Goal: Information Seeking & Learning: Learn about a topic

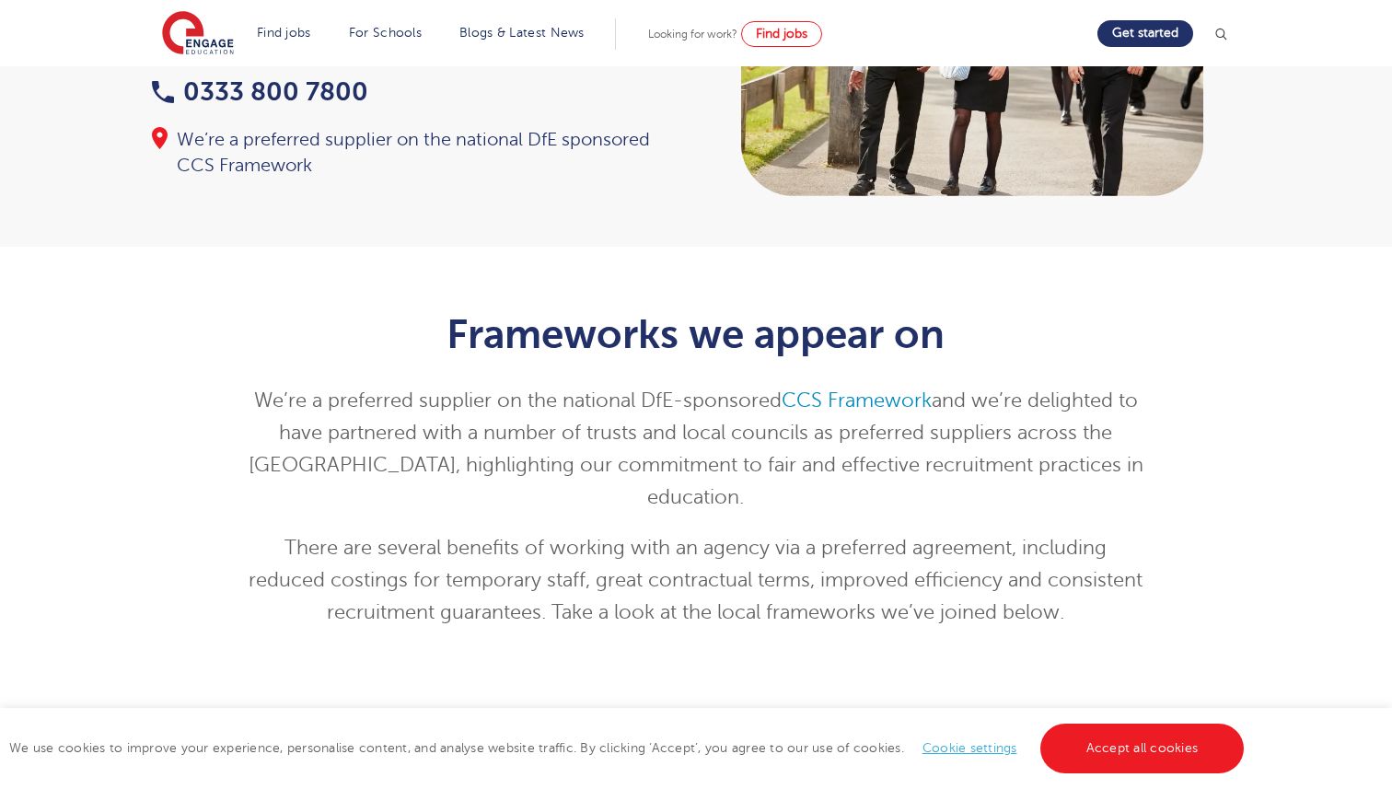
scroll to position [225, 0]
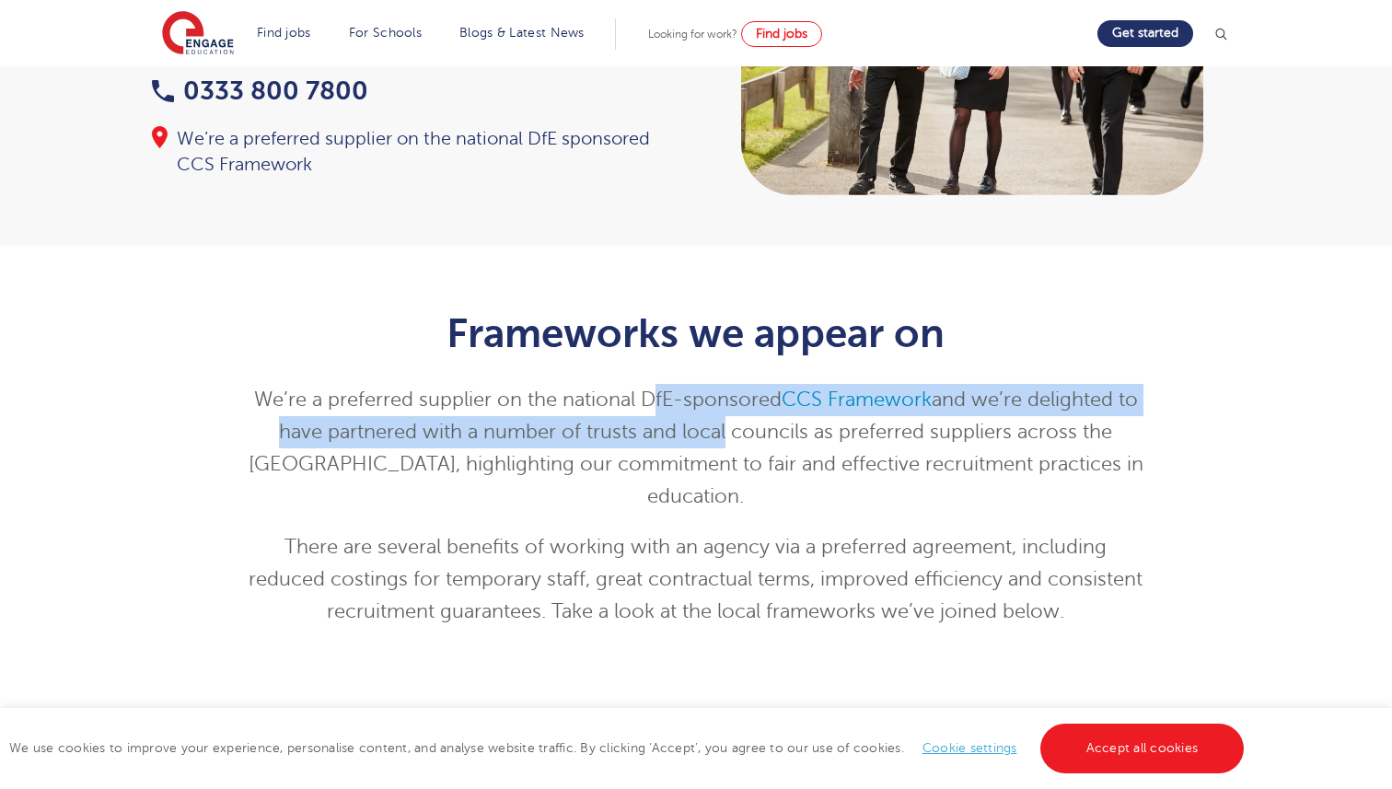
drag, startPoint x: 653, startPoint y: 399, endPoint x: 703, endPoint y: 446, distance: 68.4
click at [703, 446] on p "We’re a preferred supplier on the national DfE-sponsored CCS Framework and we’r…" at bounding box center [696, 448] width 903 height 129
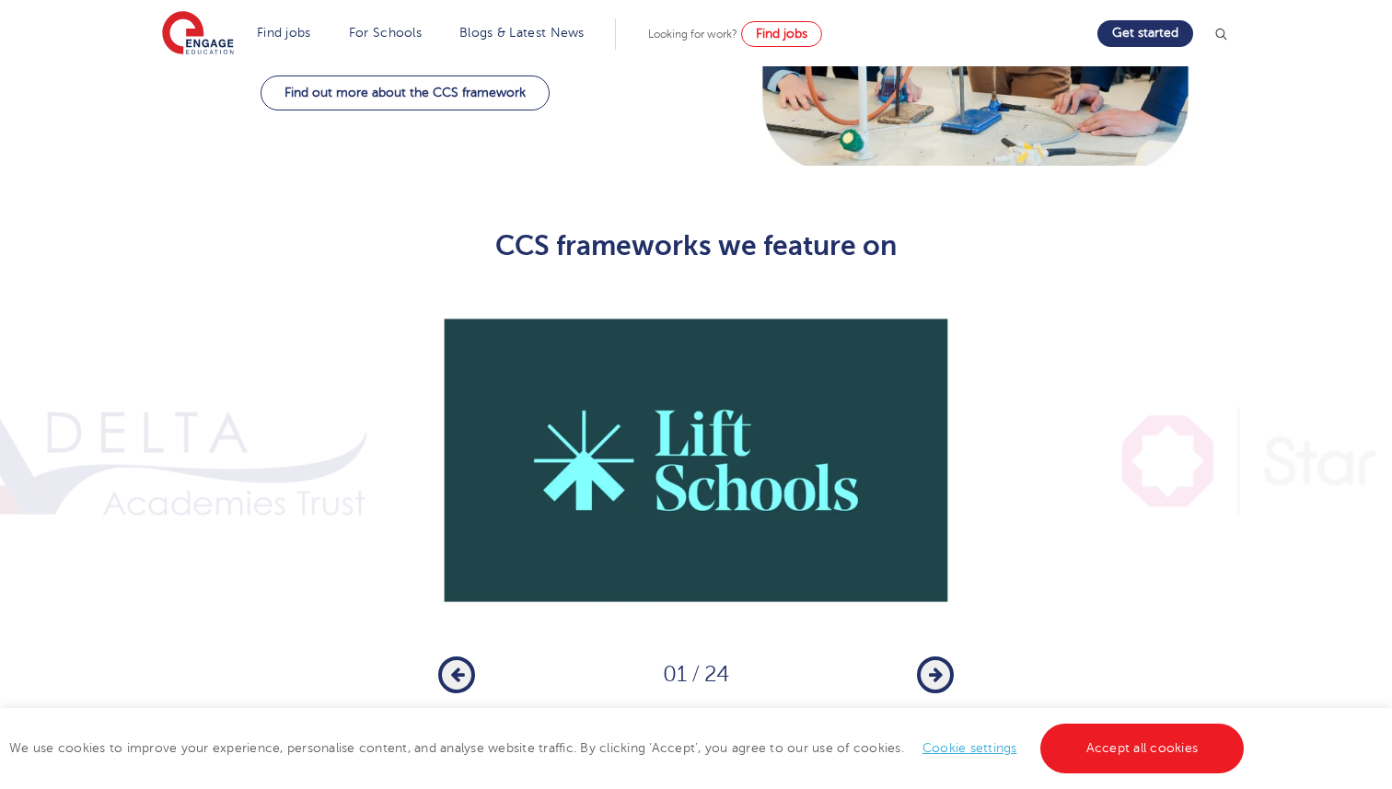
scroll to position [1300, 0]
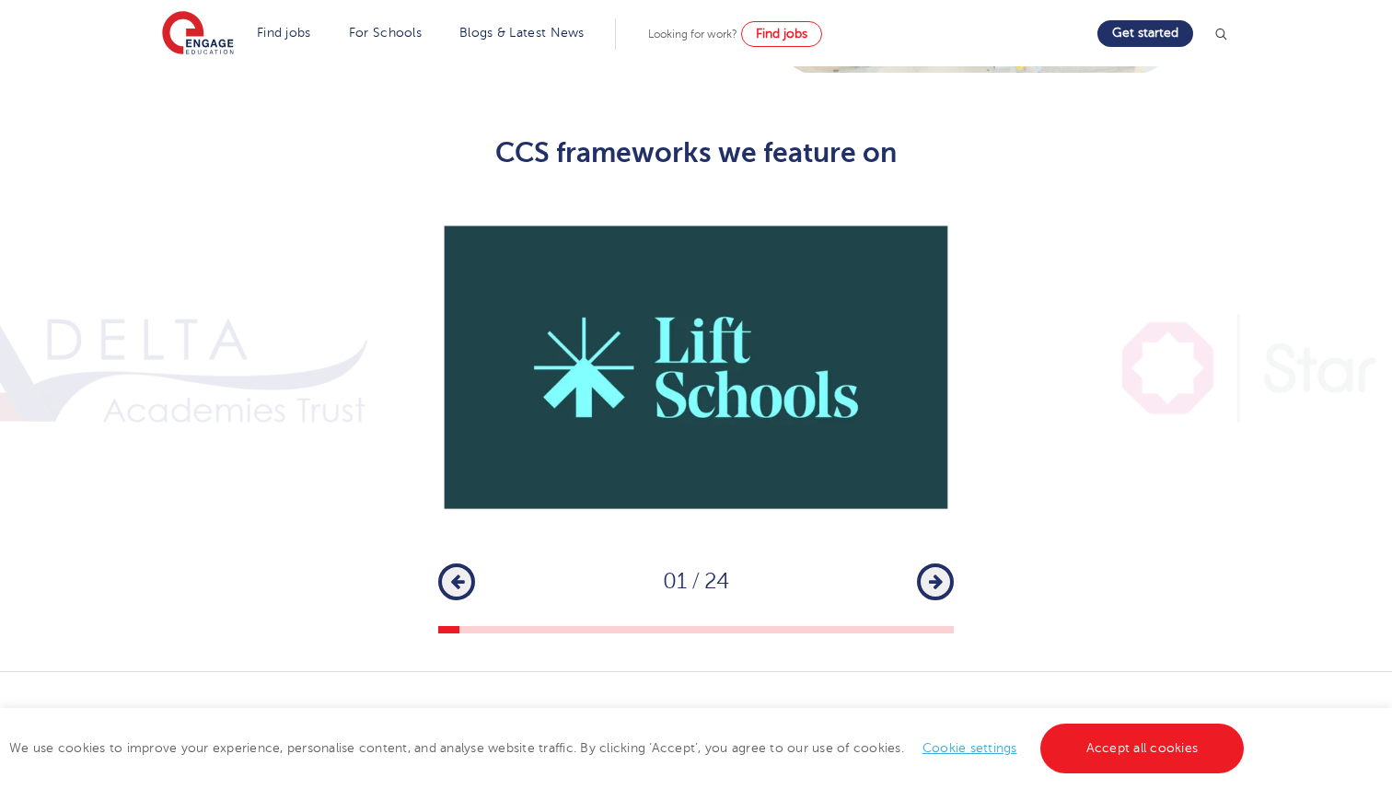
click at [935, 573] on icon "button" at bounding box center [936, 581] width 14 height 17
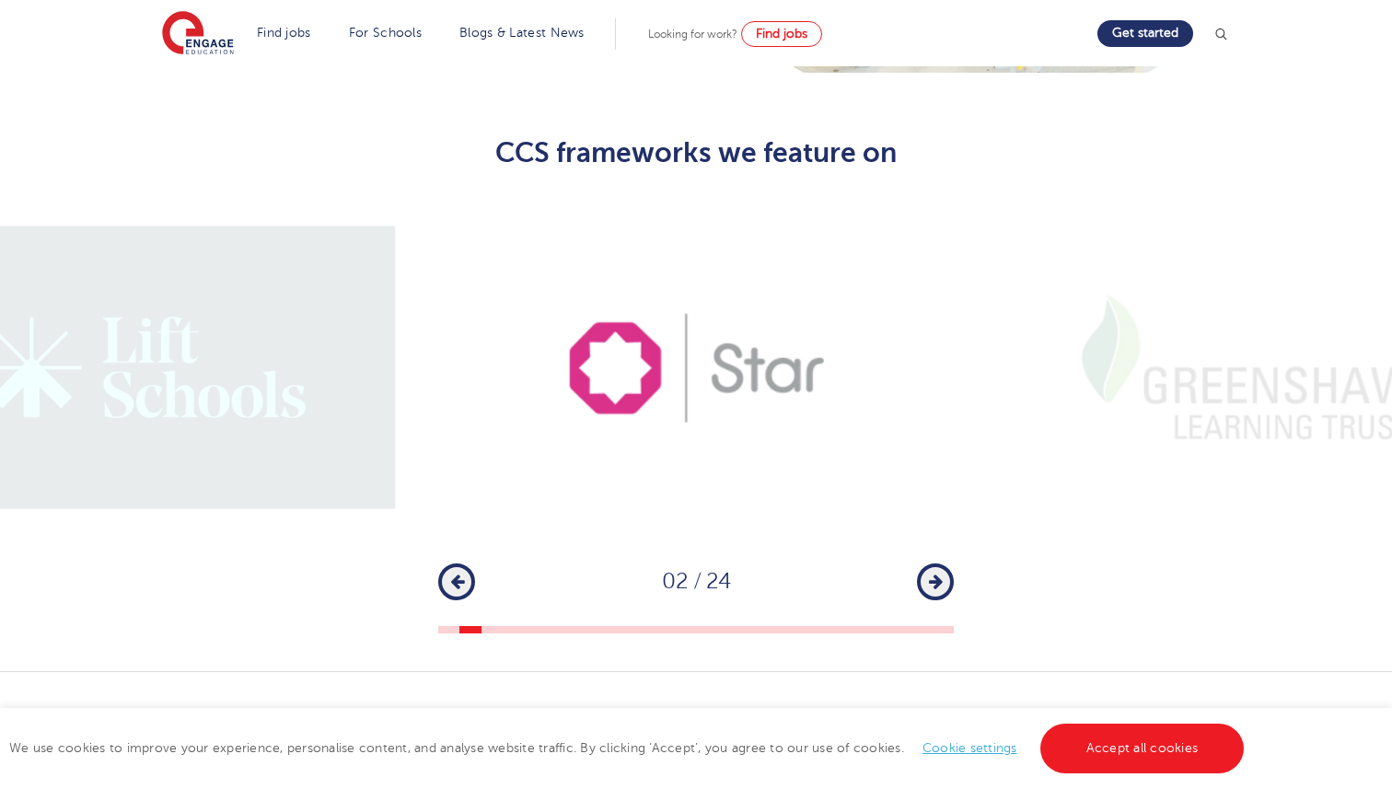
click at [935, 573] on icon "button" at bounding box center [936, 581] width 14 height 17
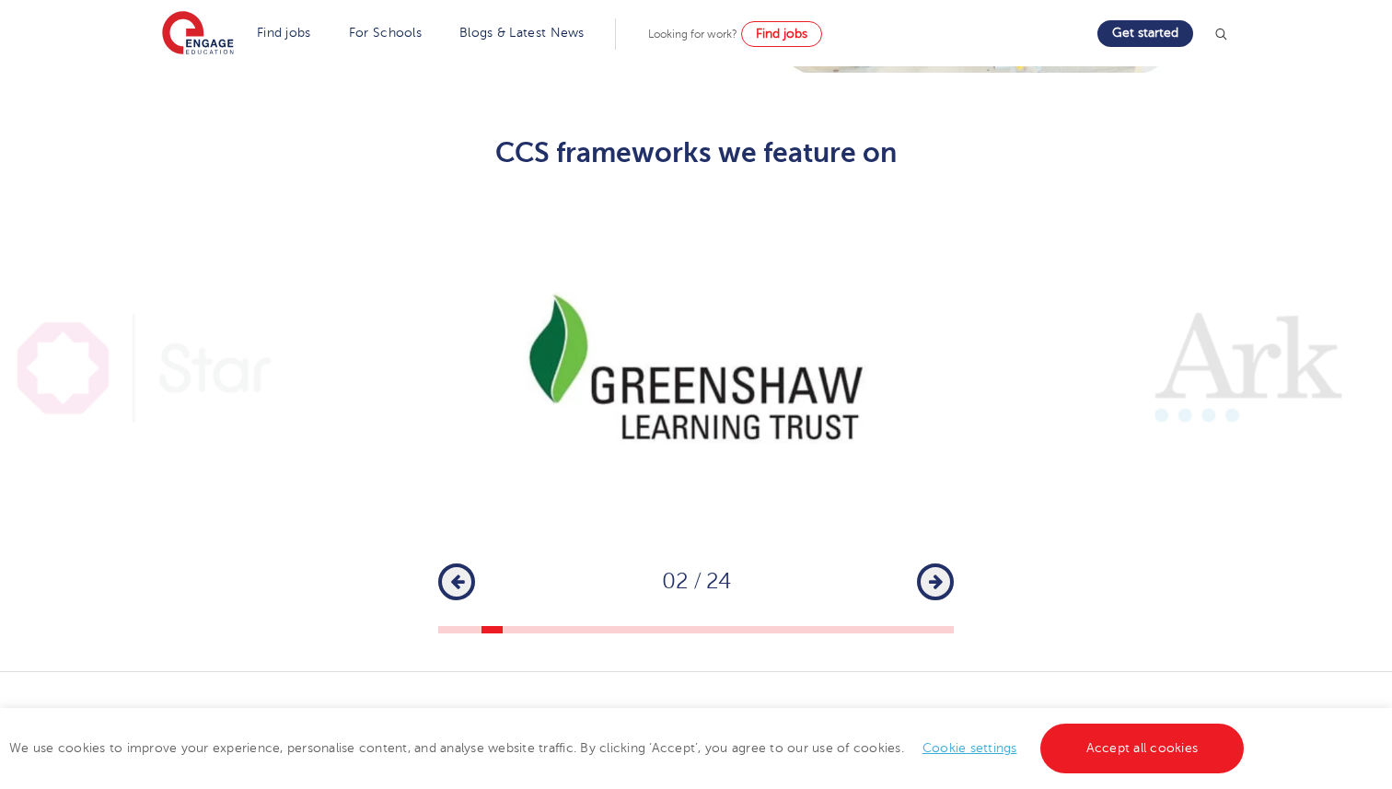
click at [935, 573] on icon "button" at bounding box center [936, 581] width 14 height 17
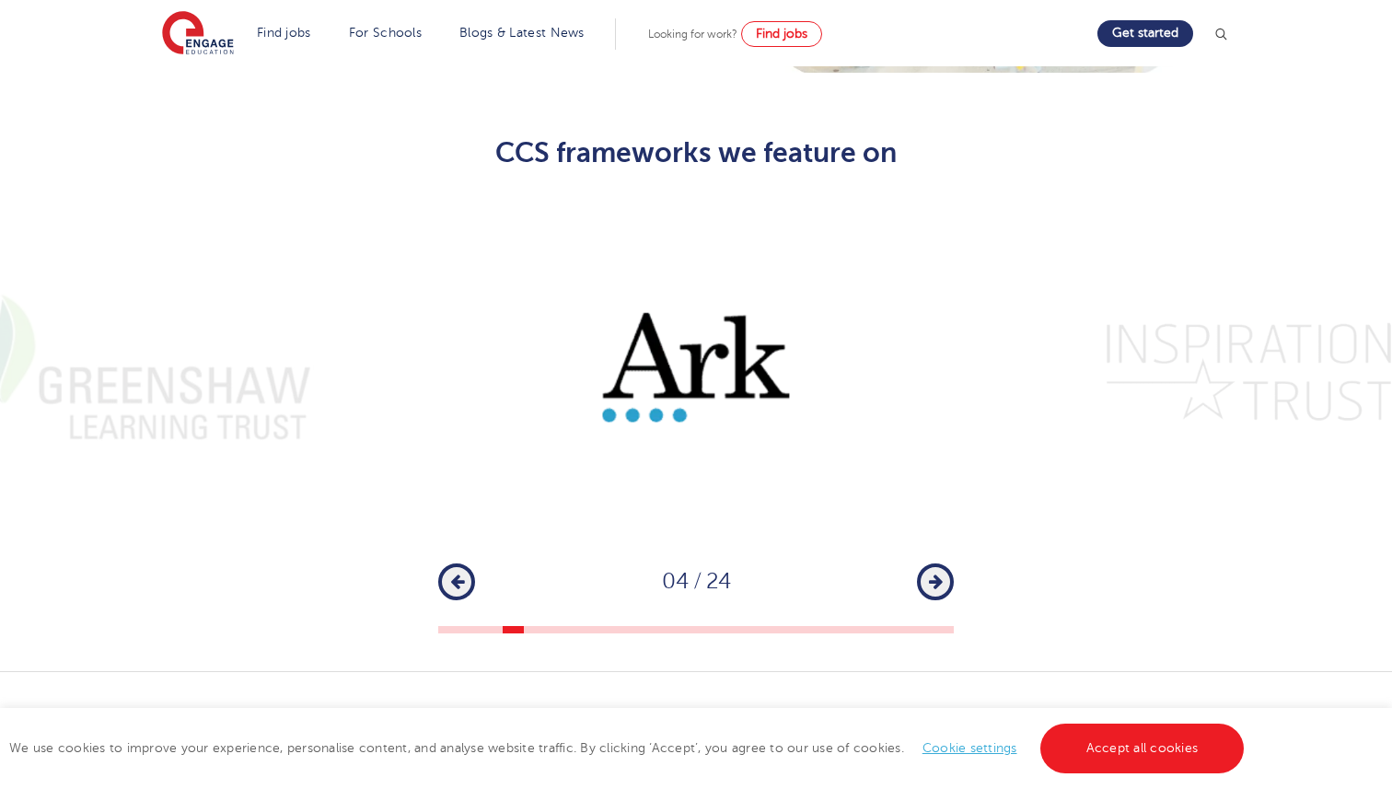
click at [935, 573] on icon "button" at bounding box center [936, 581] width 14 height 17
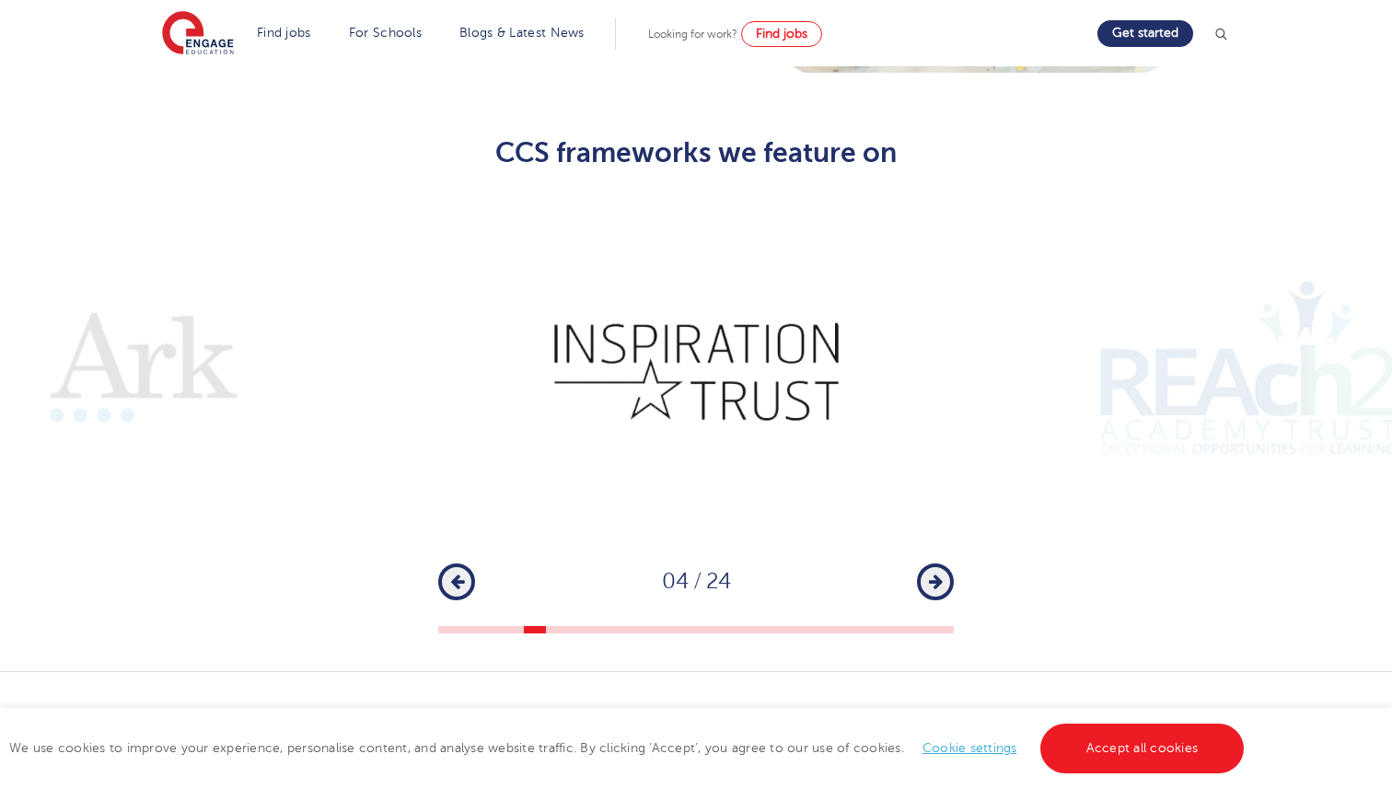
click at [935, 573] on icon "button" at bounding box center [936, 581] width 14 height 17
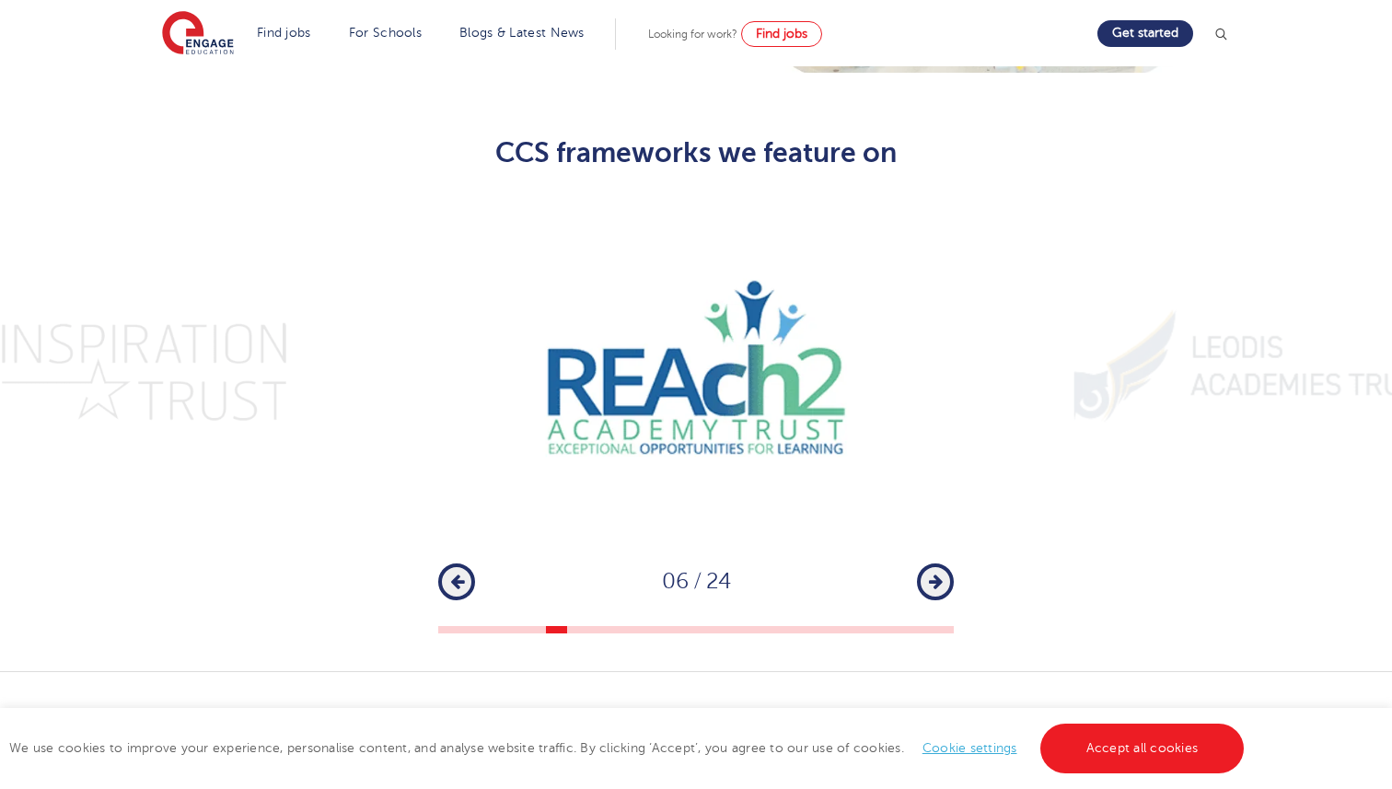
click at [935, 573] on icon "button" at bounding box center [936, 581] width 14 height 17
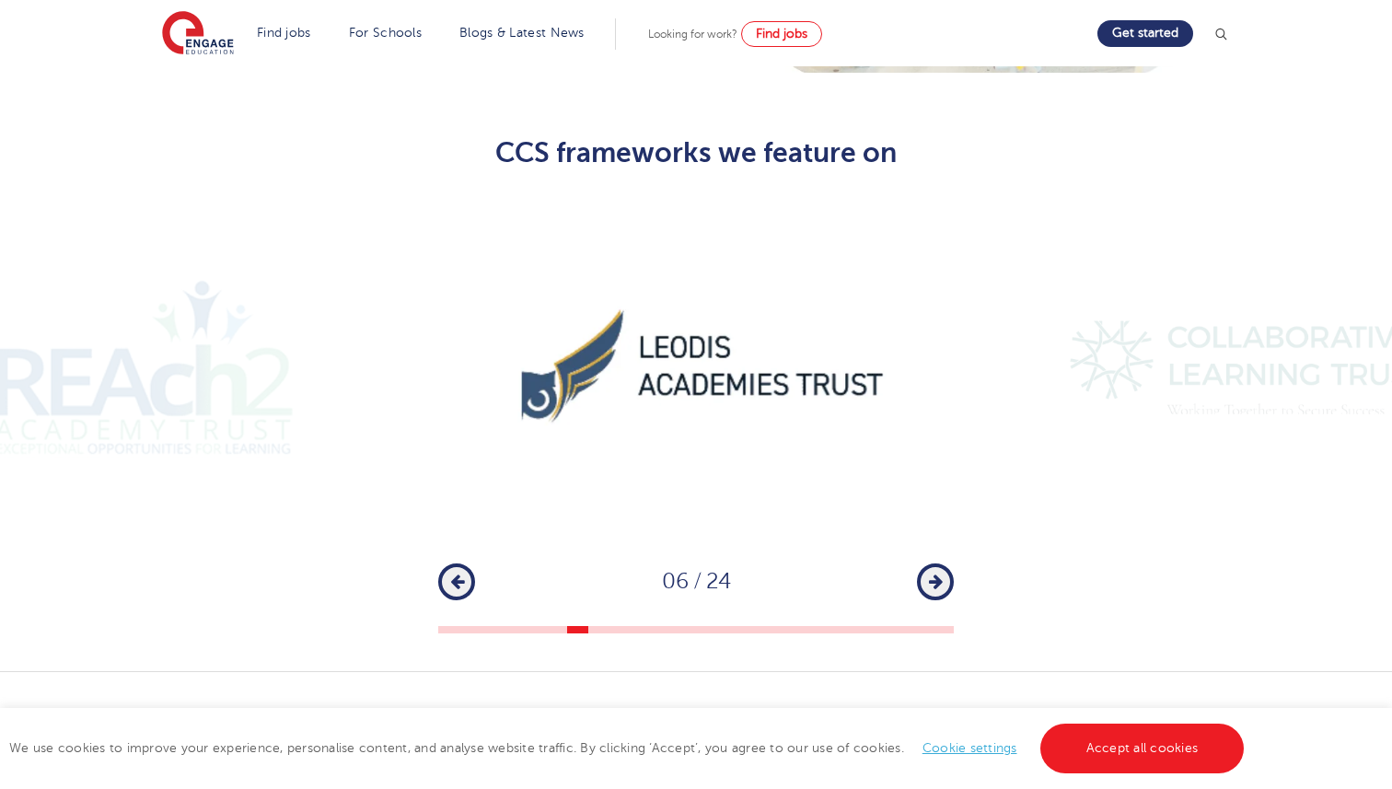
click at [935, 573] on icon "button" at bounding box center [936, 581] width 14 height 17
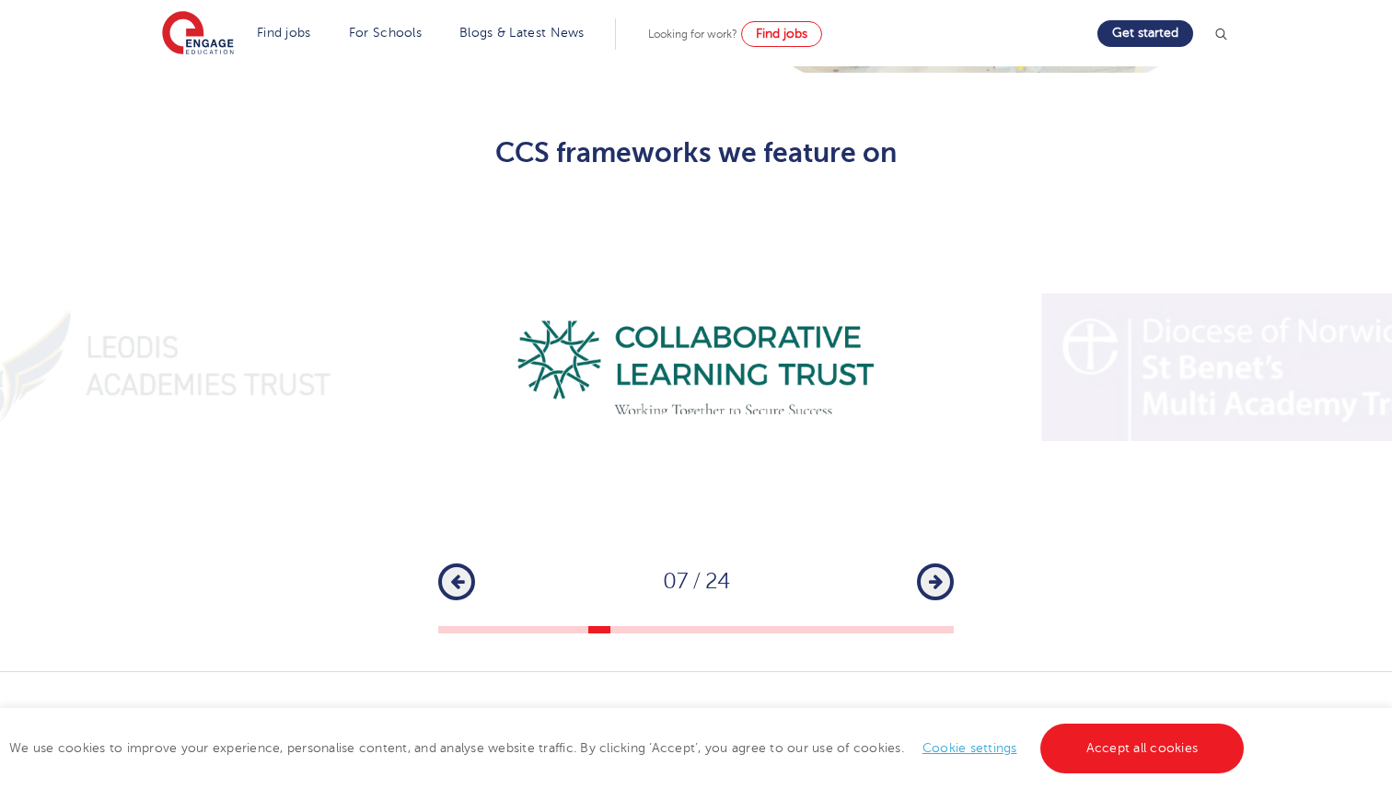
click at [935, 573] on icon "button" at bounding box center [936, 581] width 14 height 17
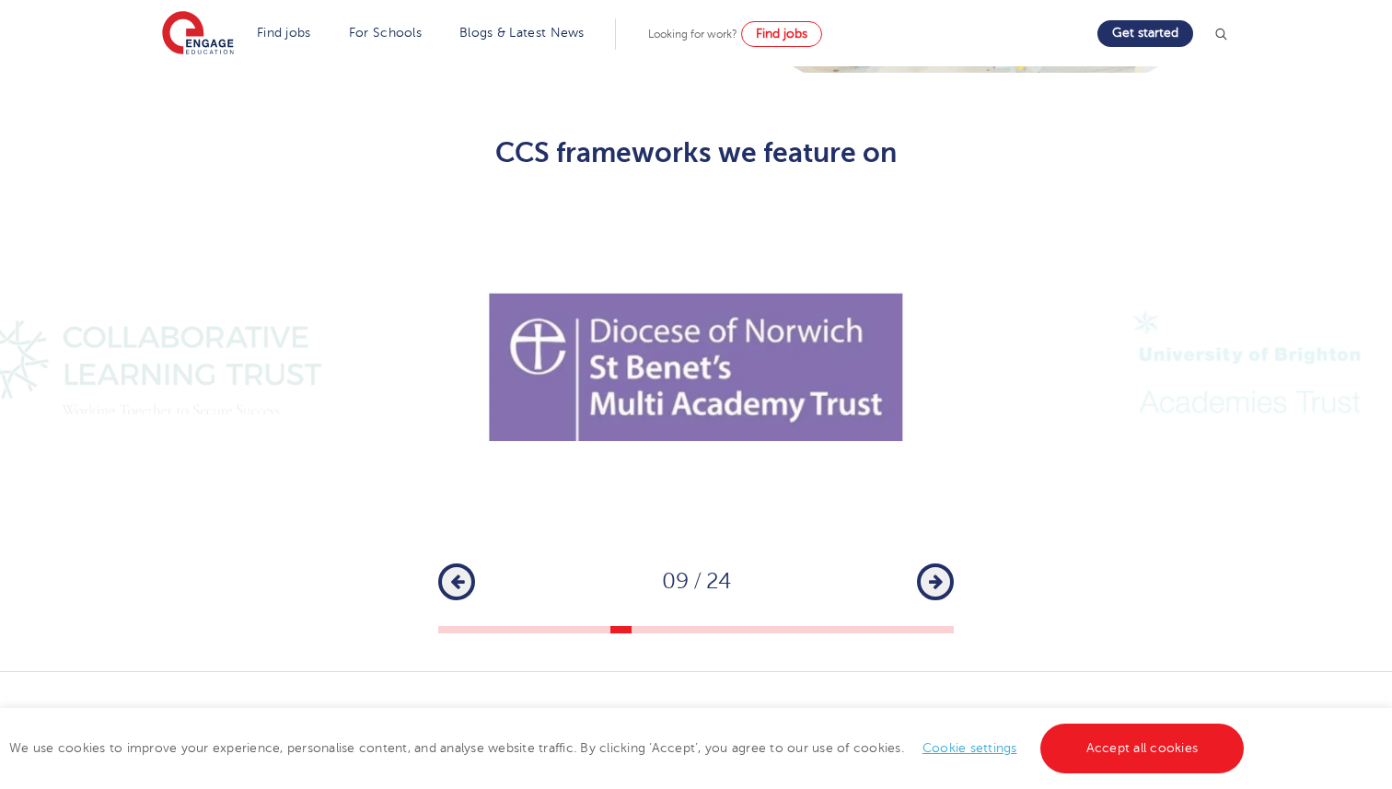
click at [935, 573] on icon "button" at bounding box center [936, 581] width 14 height 17
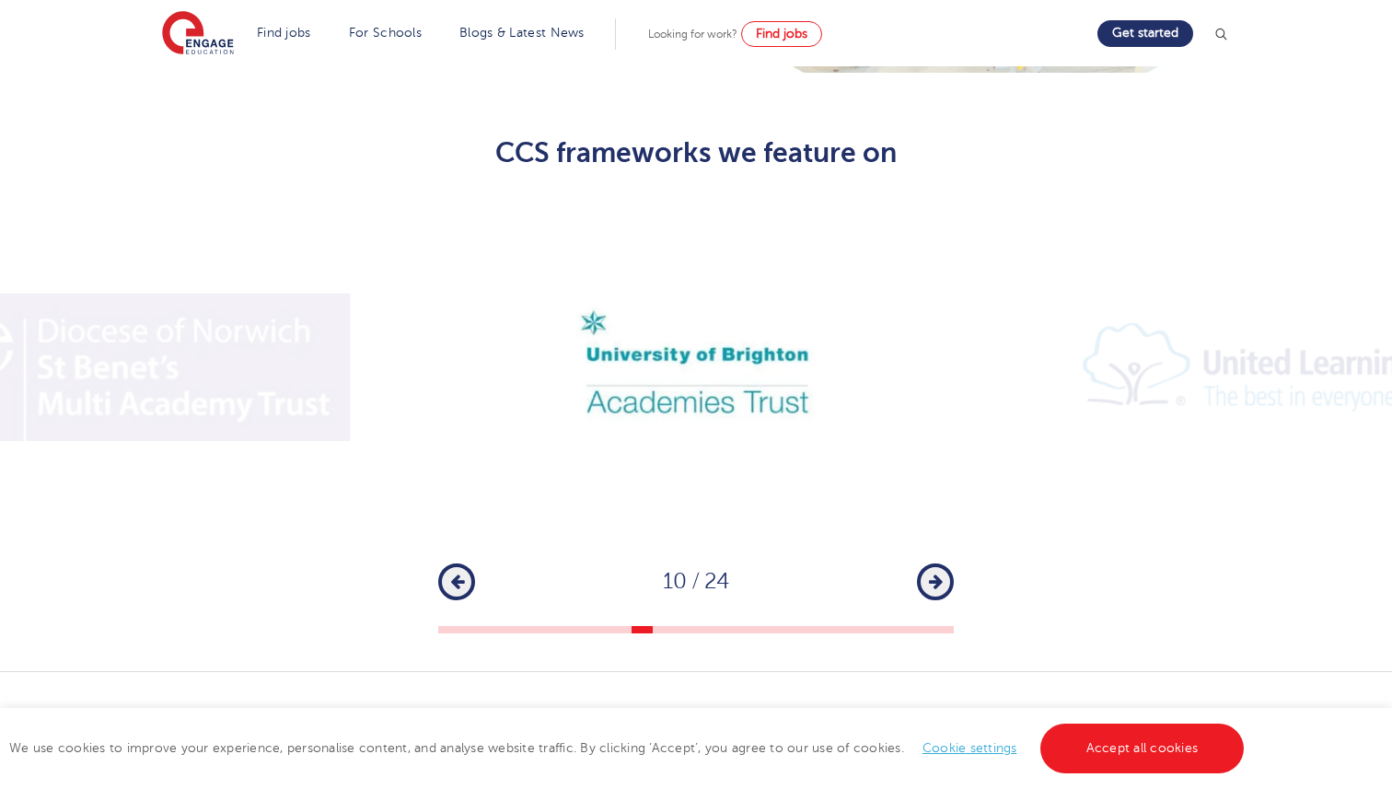
click at [935, 573] on icon "button" at bounding box center [936, 581] width 14 height 17
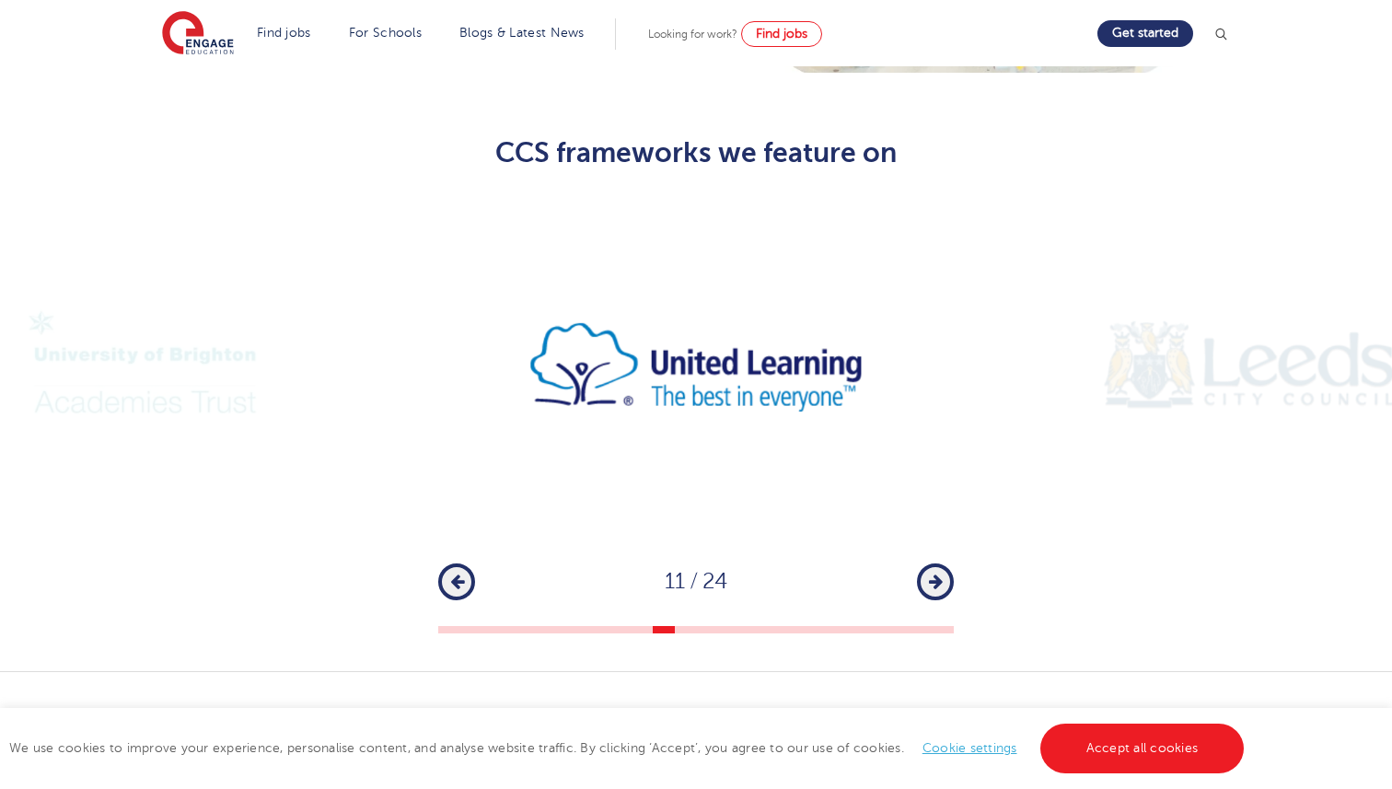
click at [935, 573] on icon "button" at bounding box center [936, 581] width 14 height 17
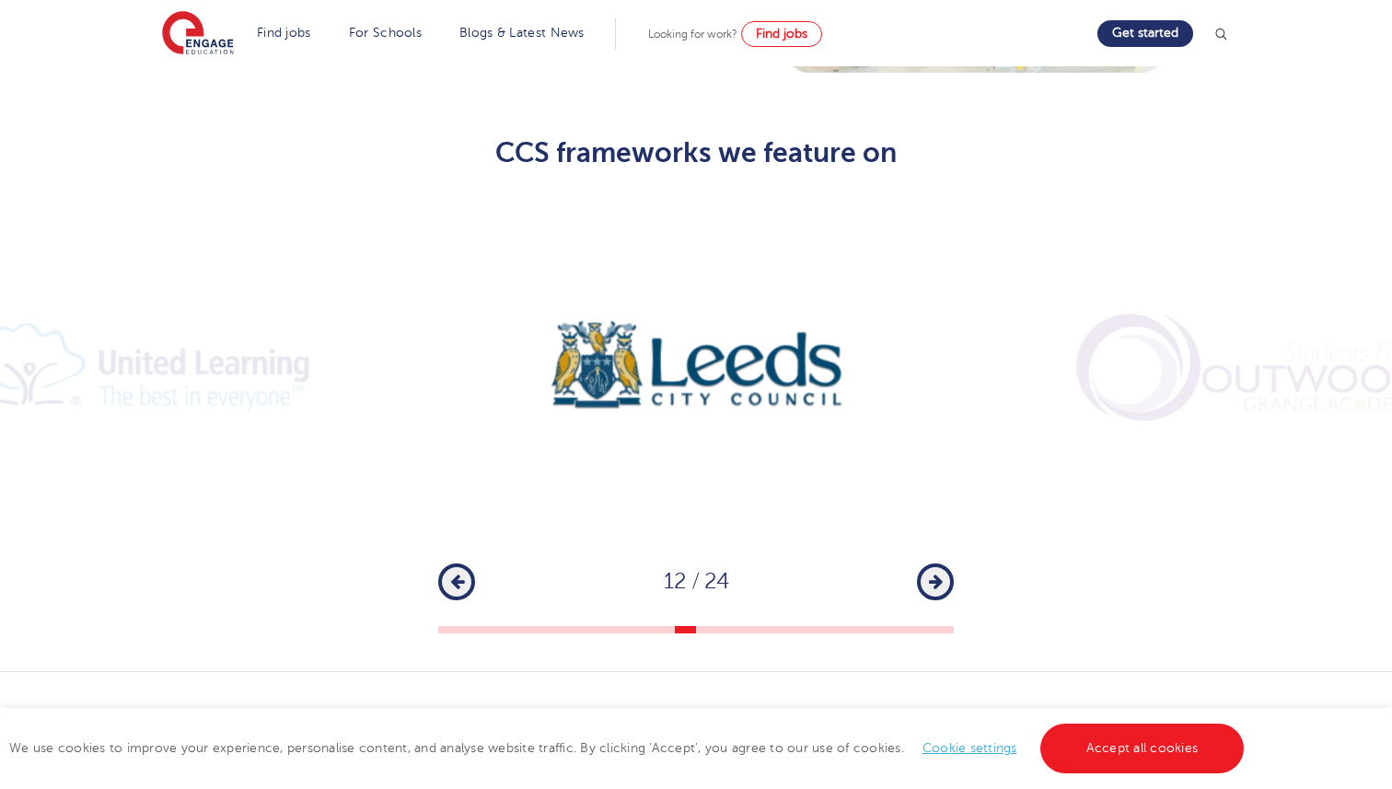
click at [935, 573] on icon "button" at bounding box center [936, 581] width 14 height 17
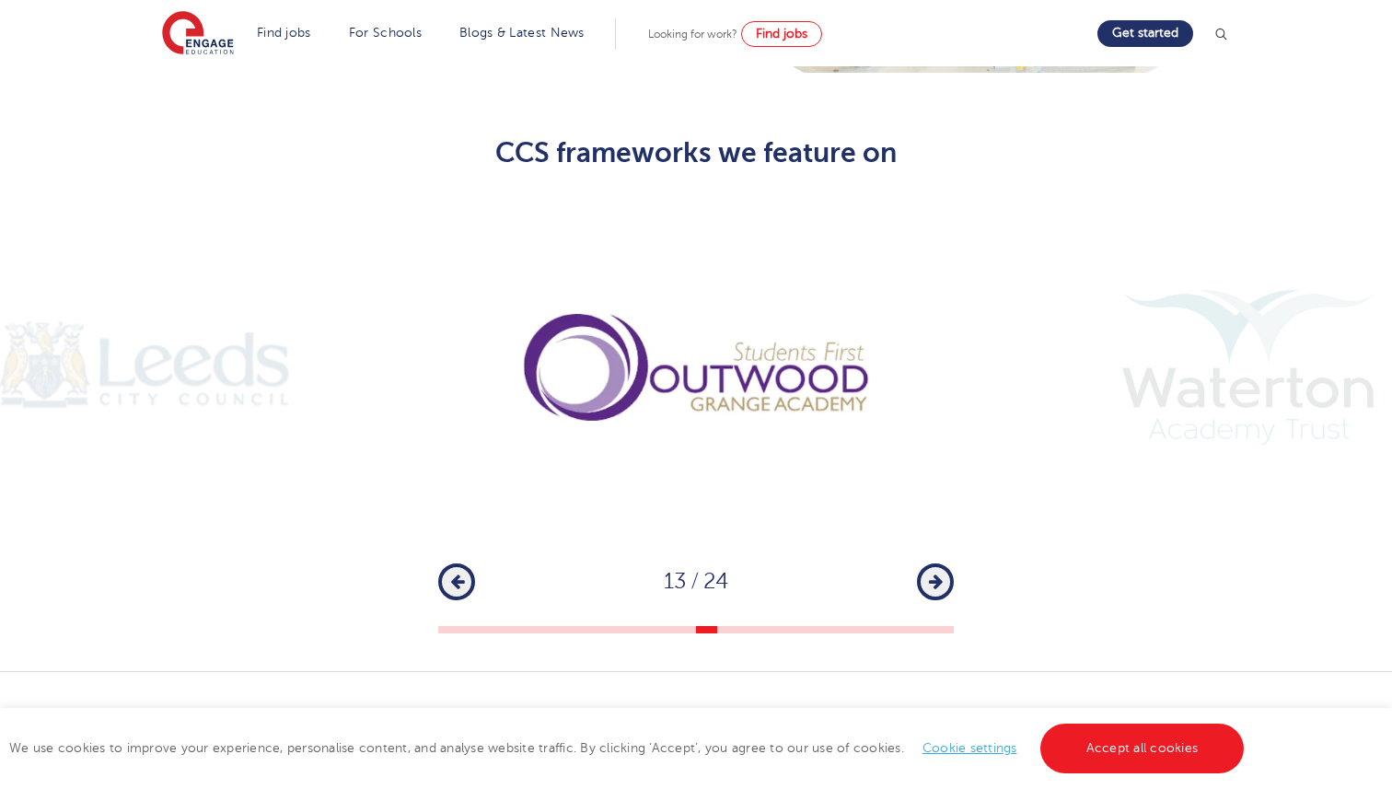
click at [935, 573] on icon "button" at bounding box center [936, 581] width 14 height 17
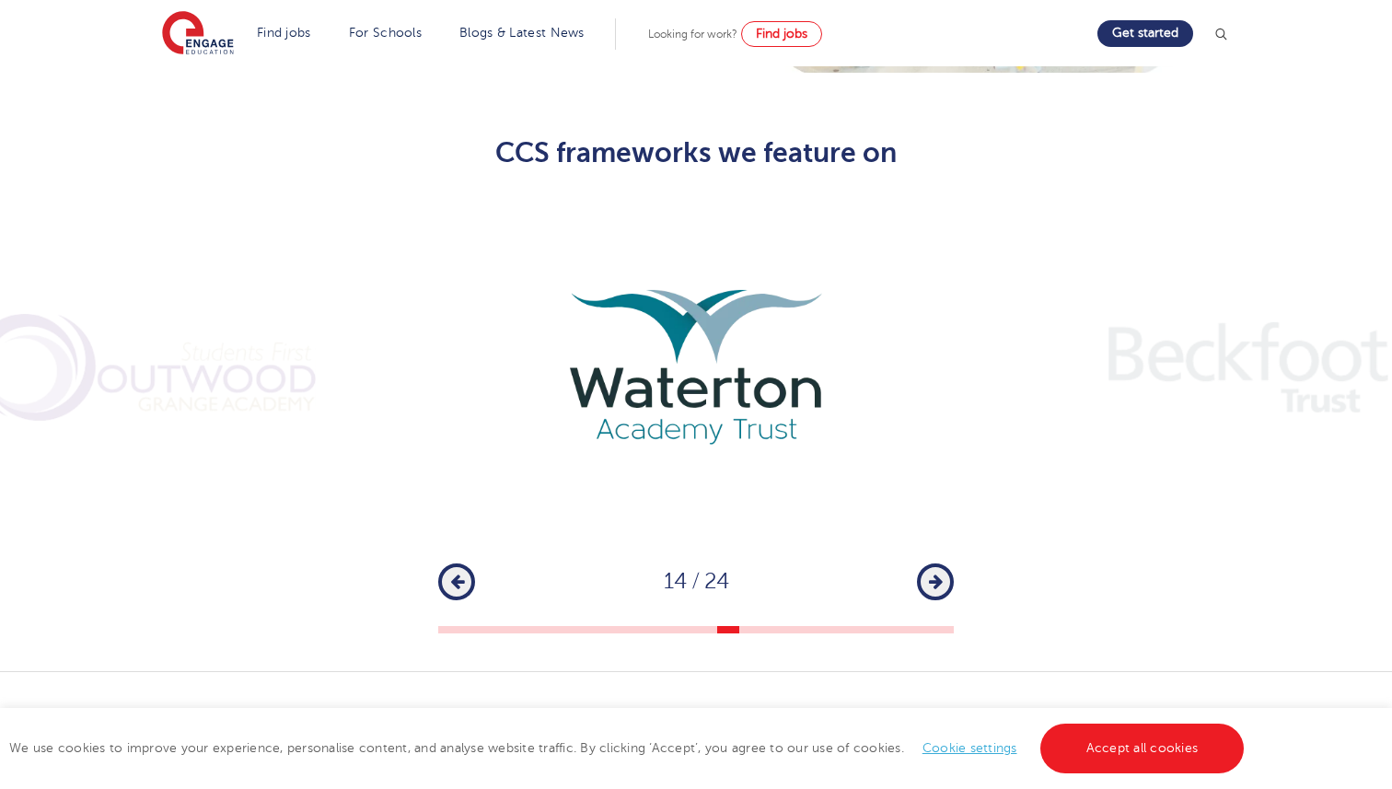
click at [935, 573] on icon "button" at bounding box center [936, 581] width 14 height 17
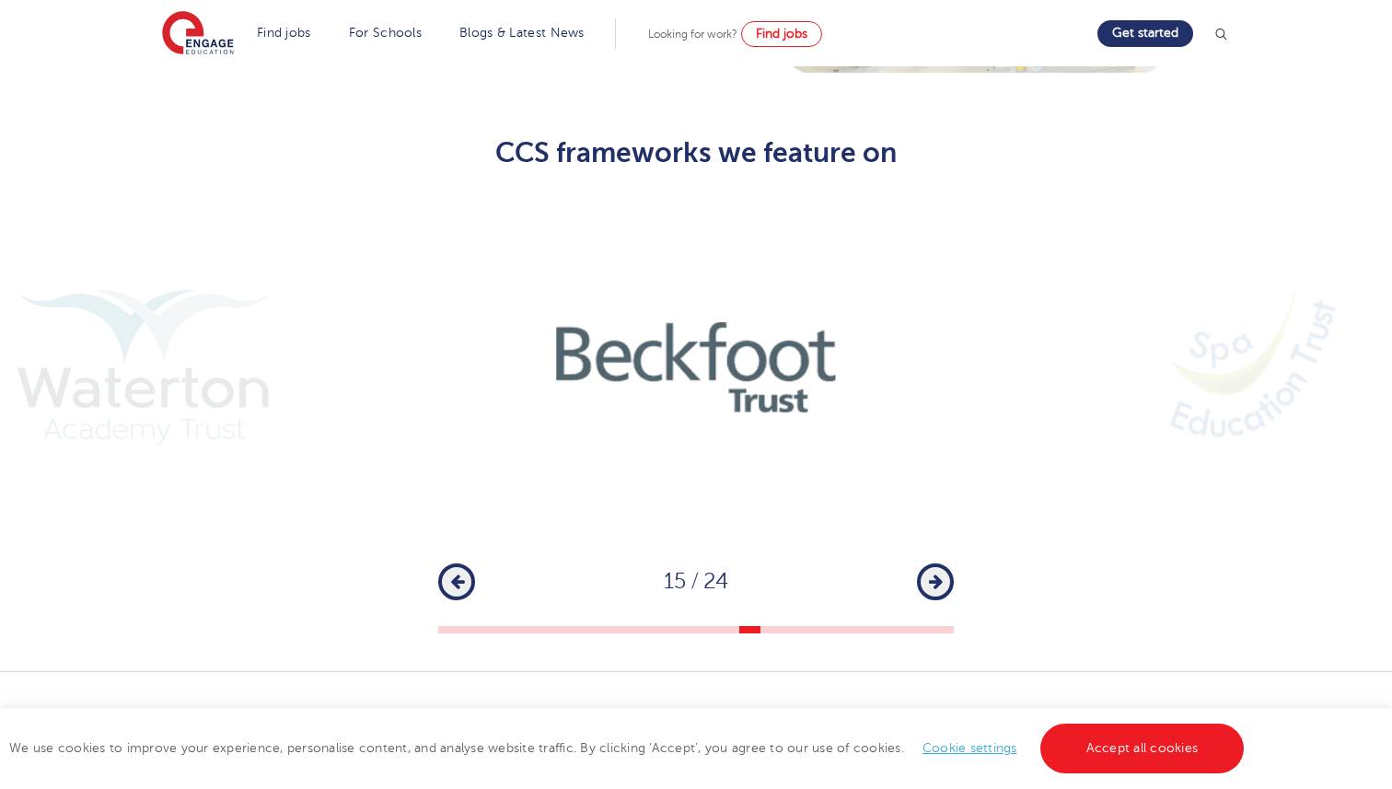
click at [935, 573] on icon "button" at bounding box center [936, 581] width 14 height 17
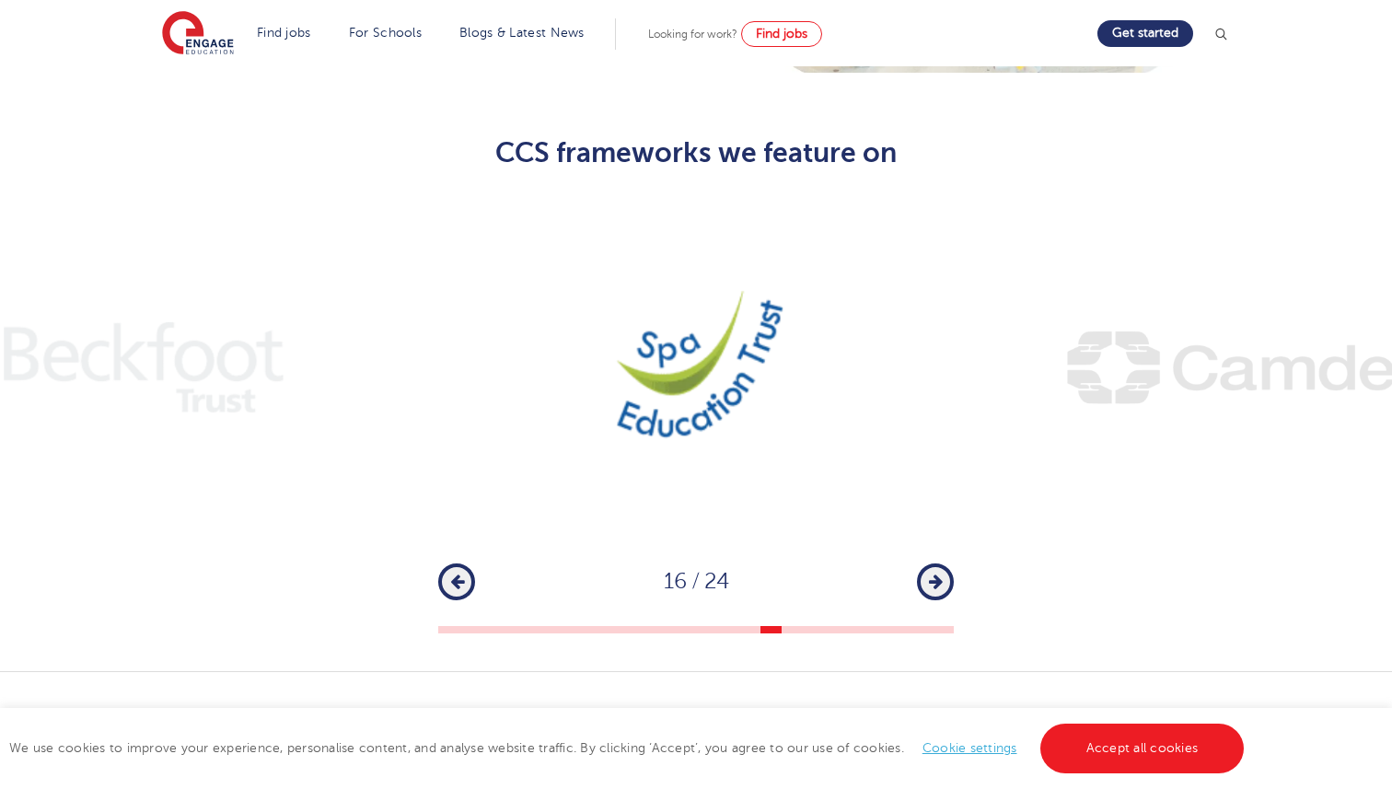
click at [935, 573] on icon "button" at bounding box center [936, 581] width 14 height 17
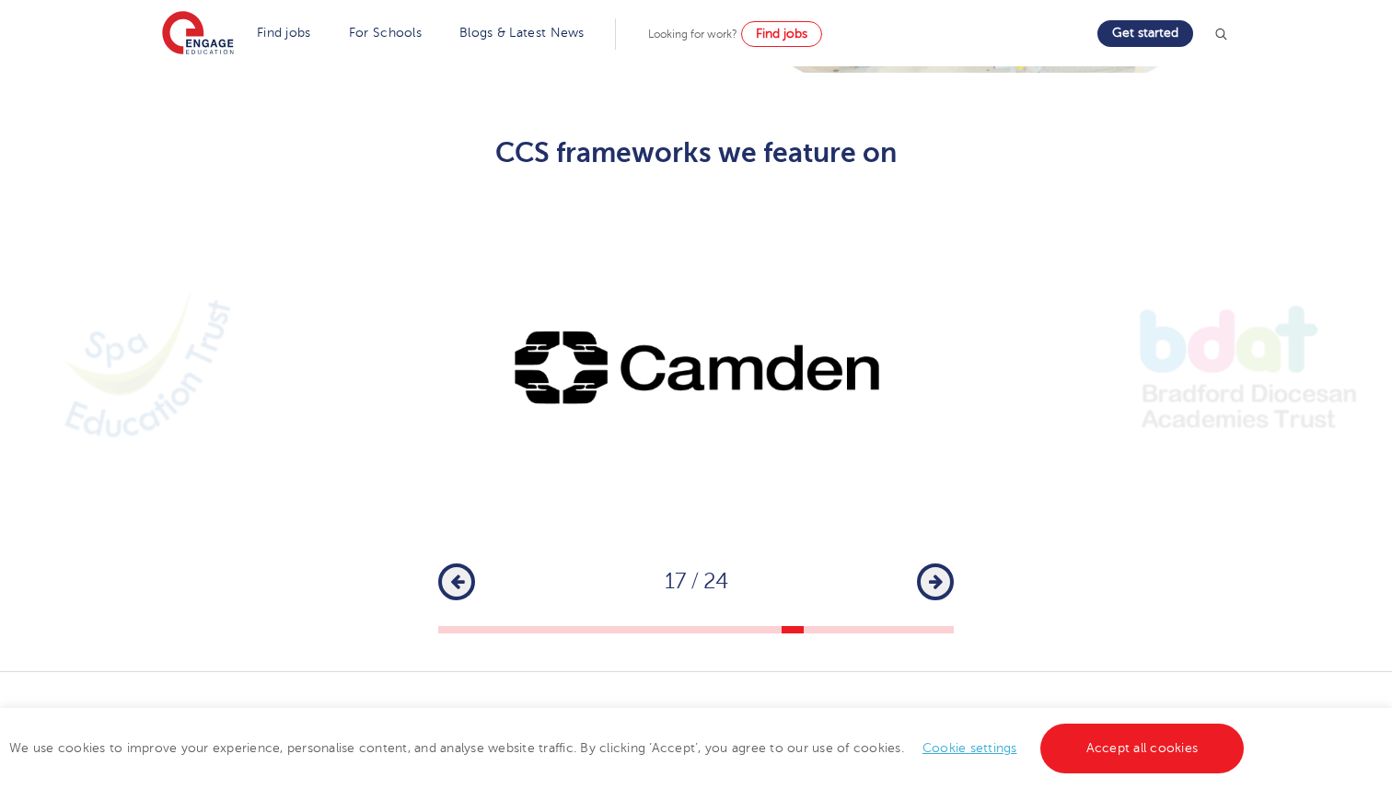
click at [947, 563] on button "Next" at bounding box center [935, 581] width 37 height 37
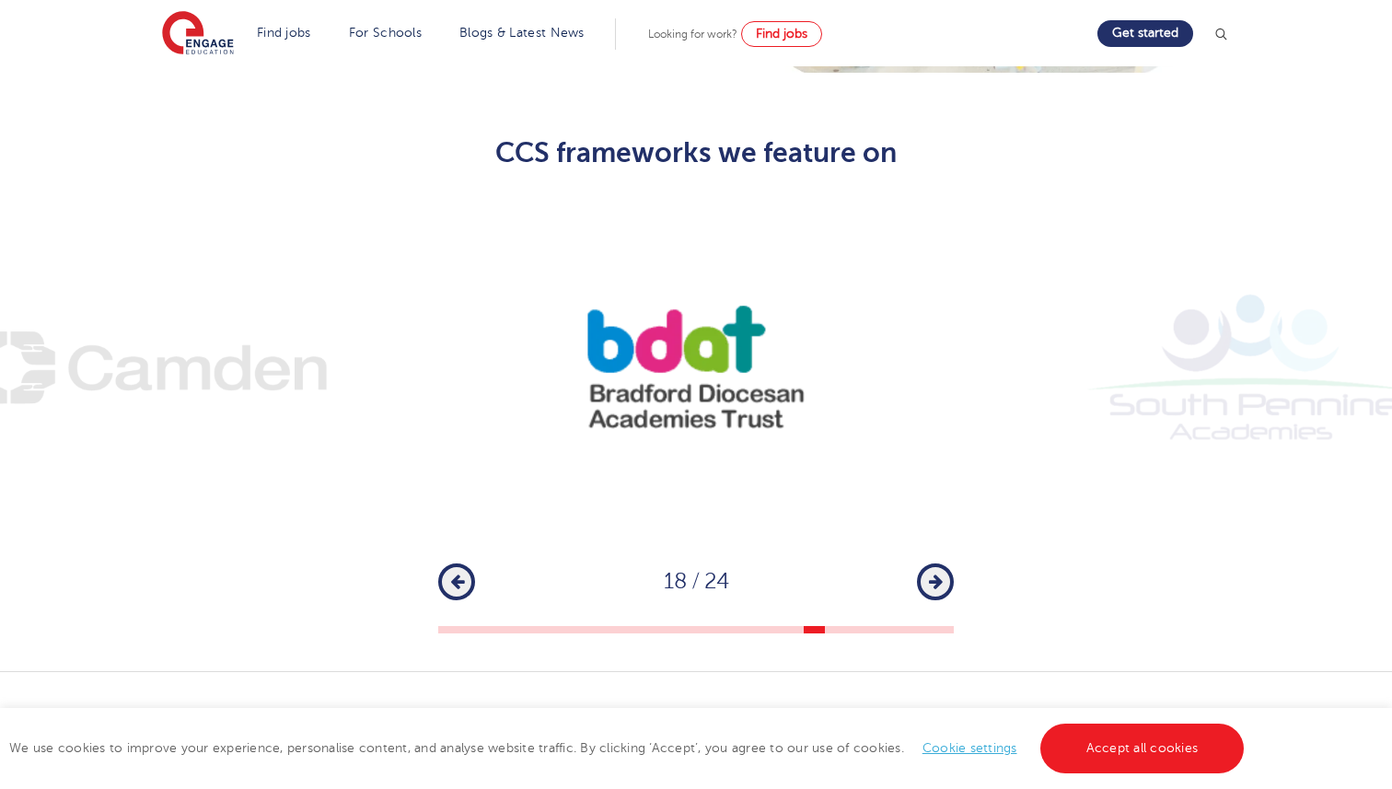
click at [947, 563] on button "Next" at bounding box center [935, 581] width 37 height 37
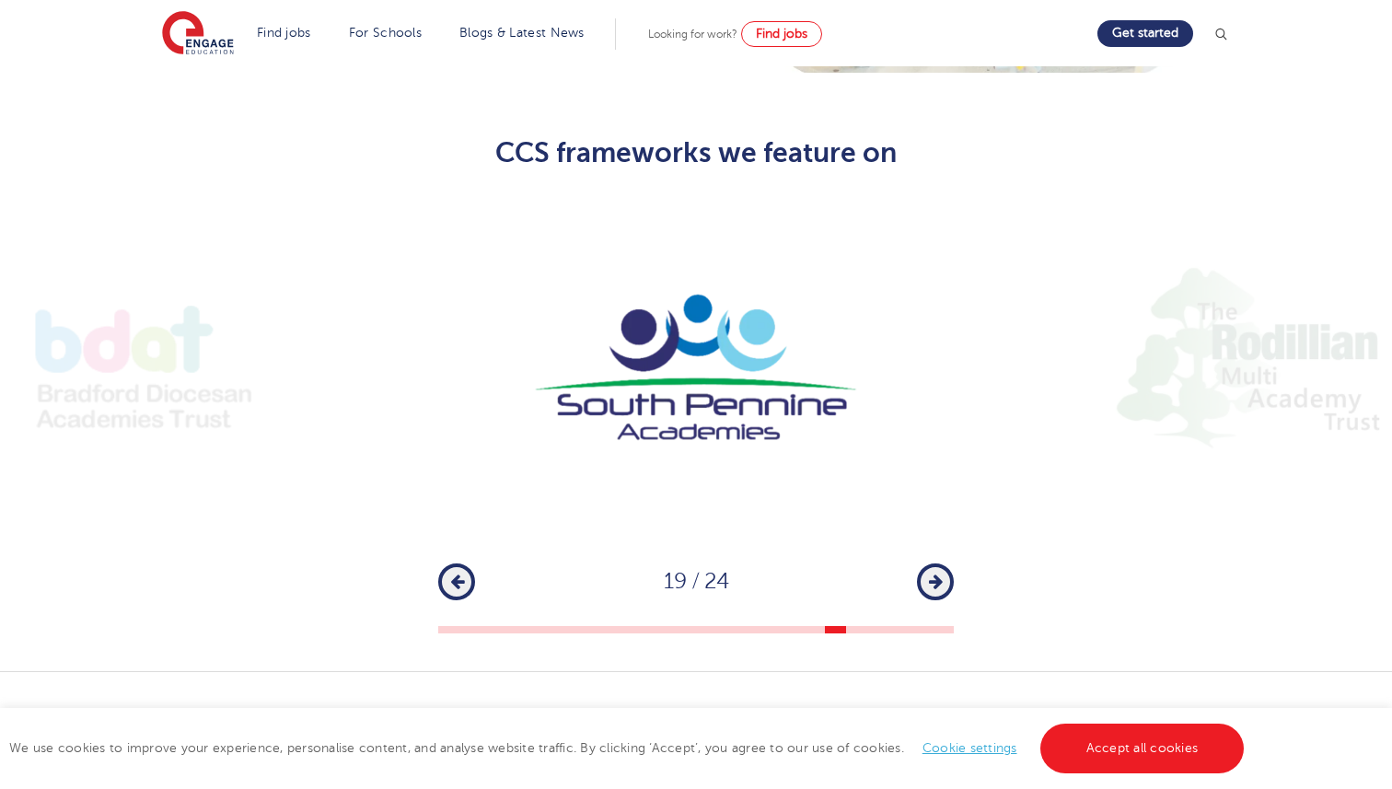
click at [947, 563] on button "Next" at bounding box center [935, 581] width 37 height 37
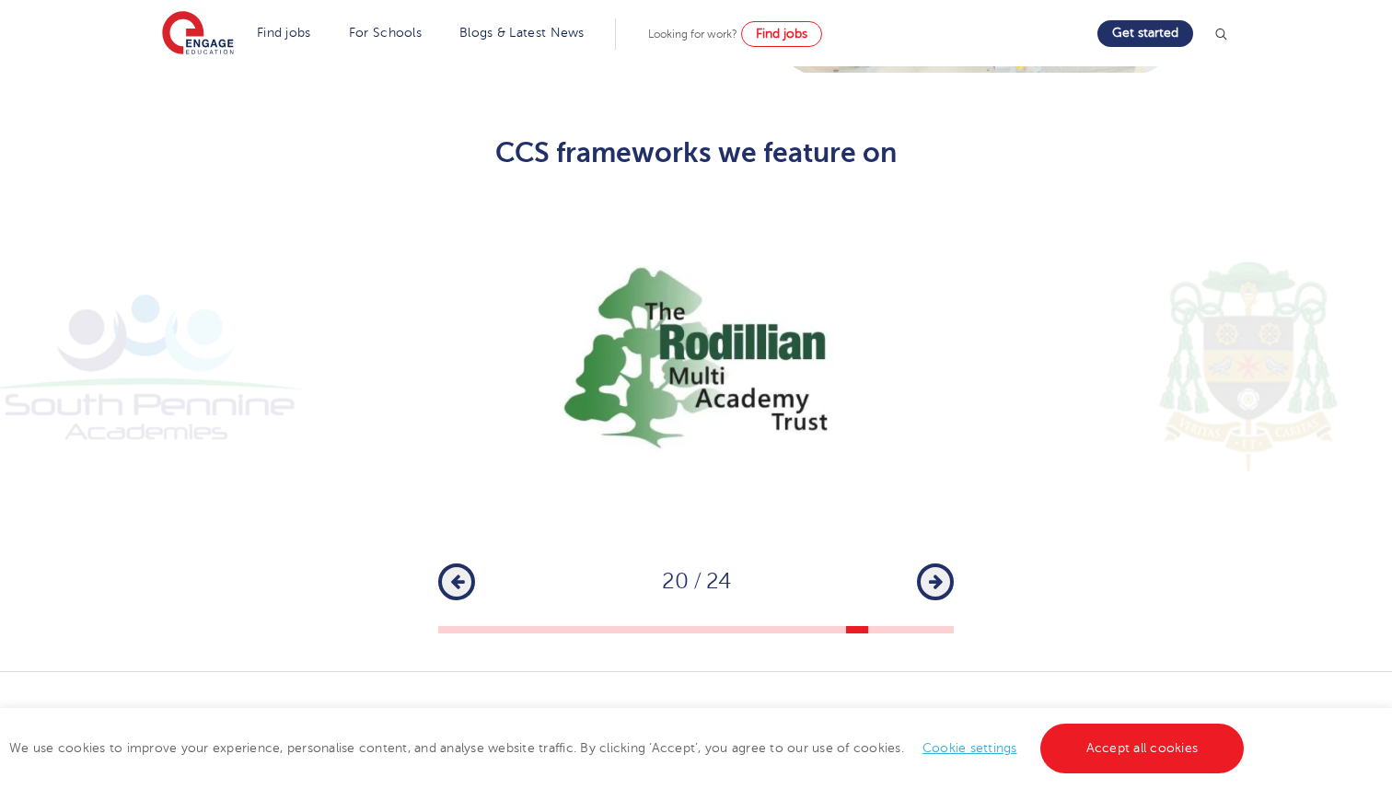
click at [947, 563] on button "Next" at bounding box center [935, 581] width 37 height 37
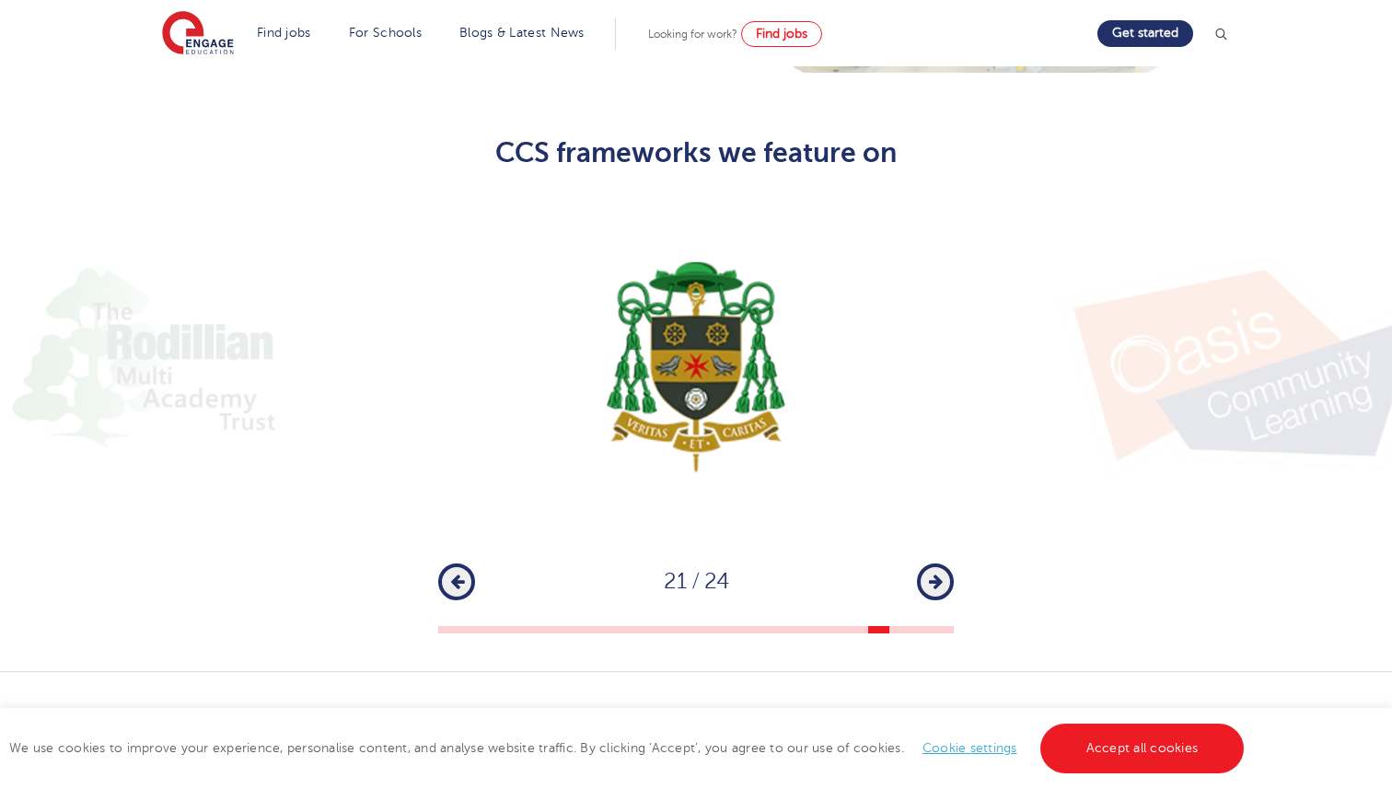
click at [947, 563] on button "Next" at bounding box center [935, 581] width 37 height 37
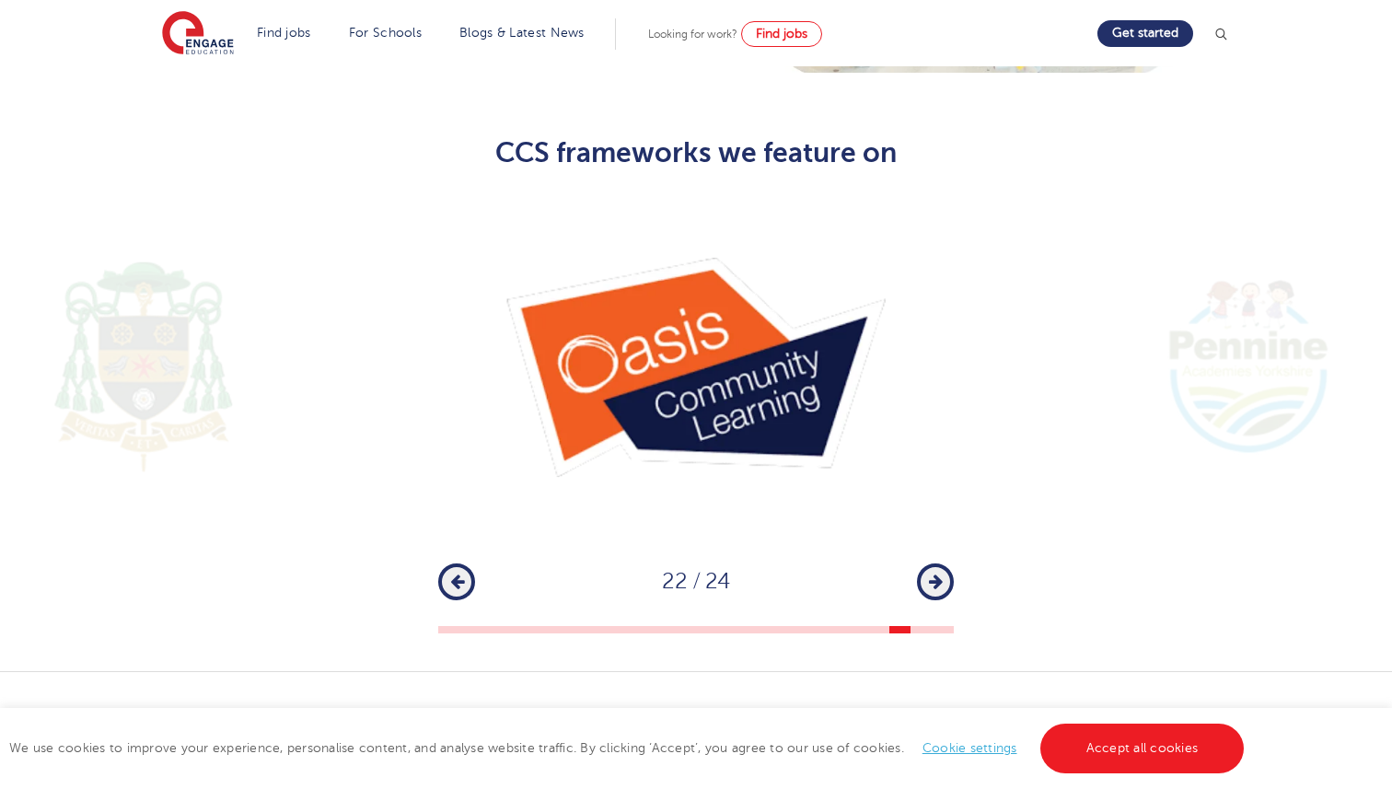
click at [947, 563] on button "Next" at bounding box center [935, 581] width 37 height 37
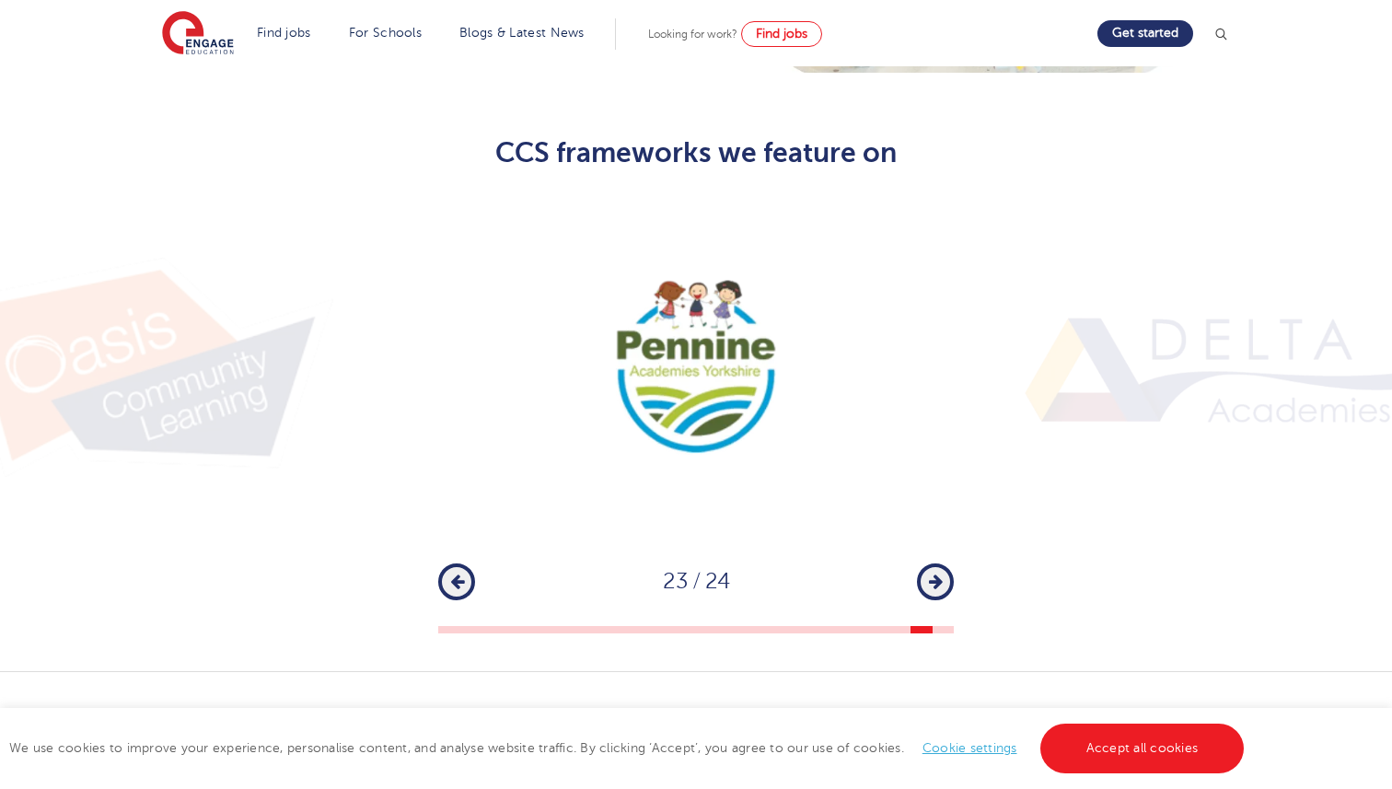
click at [947, 563] on button "Next" at bounding box center [935, 581] width 37 height 37
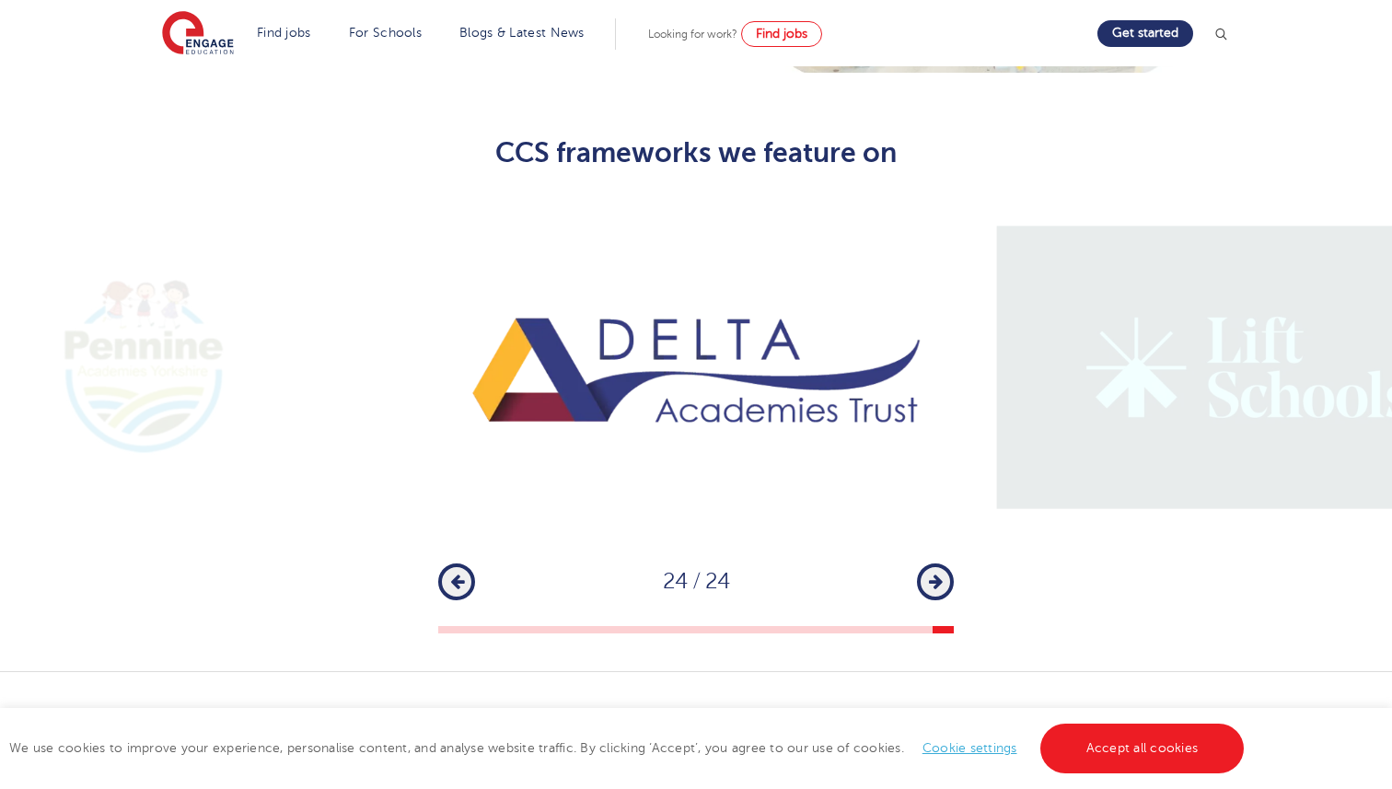
click at [947, 563] on button "Next" at bounding box center [935, 581] width 37 height 37
